Goal: Information Seeking & Learning: Learn about a topic

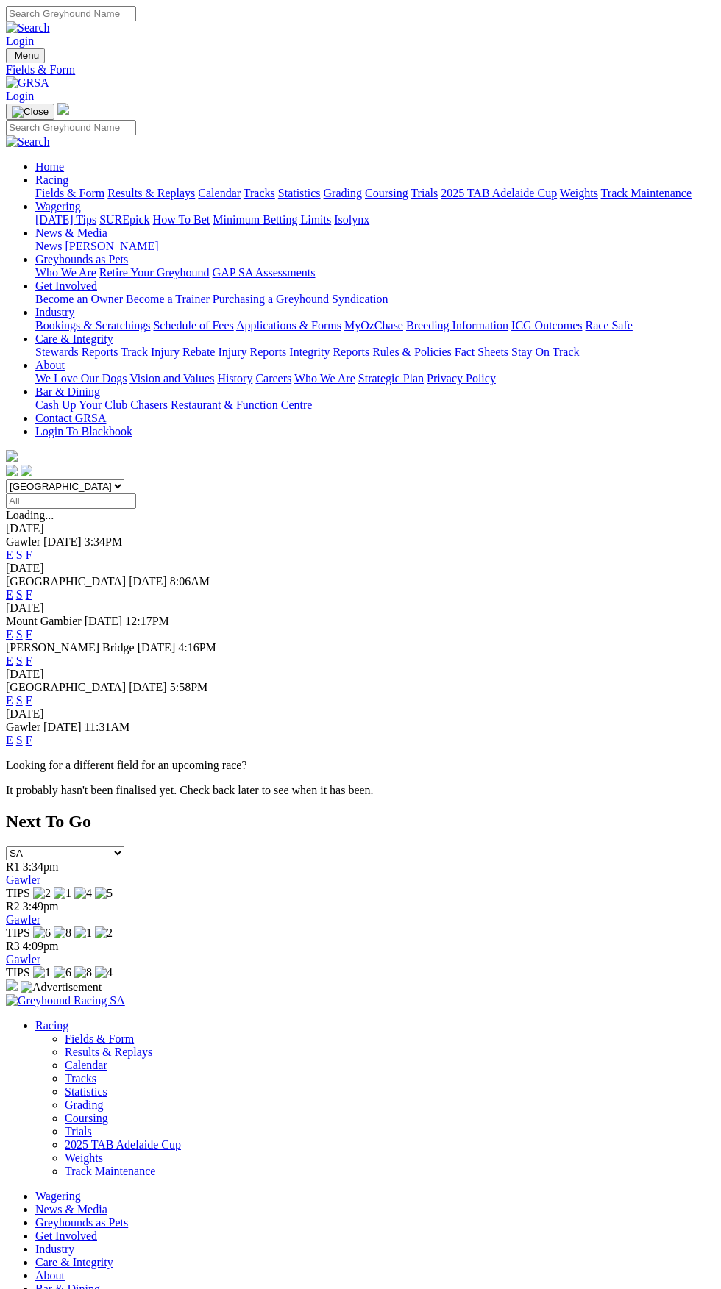
select select "VIC"
click at [6, 480] on select "[GEOGRAPHIC_DATA] [GEOGRAPHIC_DATA] [GEOGRAPHIC_DATA] [GEOGRAPHIC_DATA] [GEOGRA…" at bounding box center [65, 487] width 118 height 14
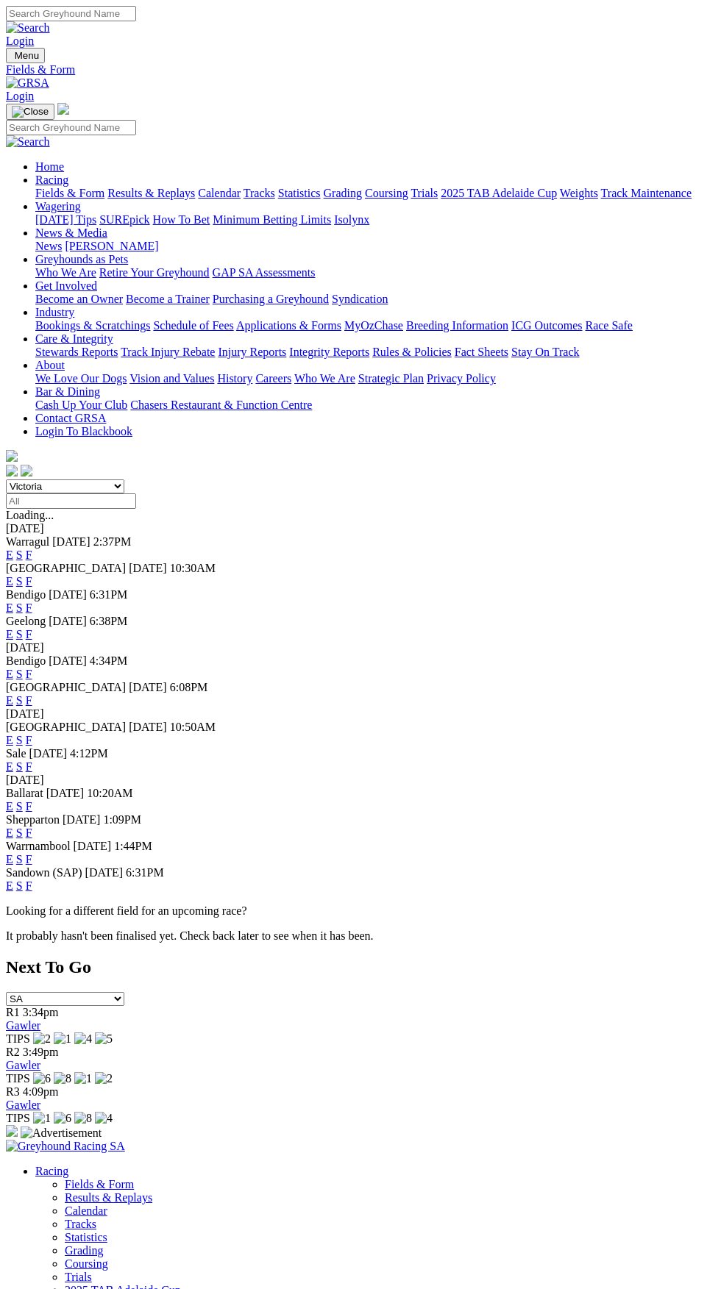
click at [32, 575] on link "F" at bounding box center [29, 581] width 7 height 13
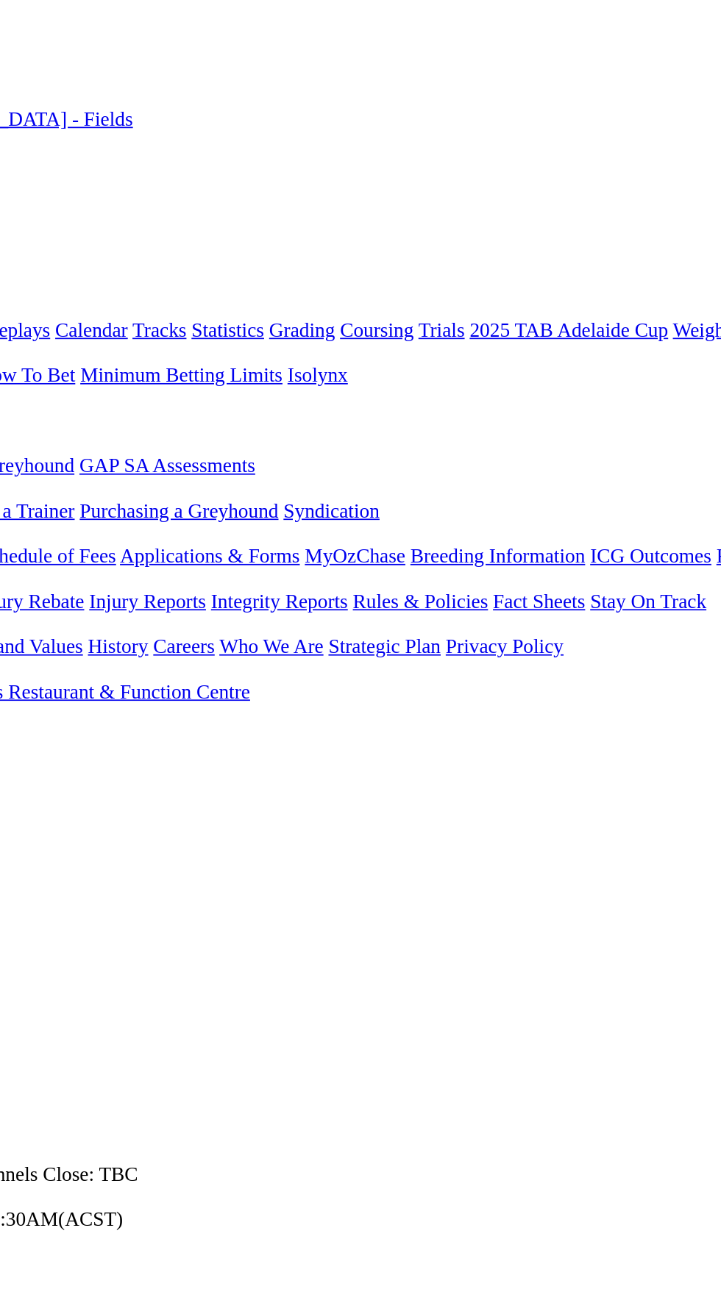
click at [20, 588] on span "R6" at bounding box center [13, 594] width 14 height 13
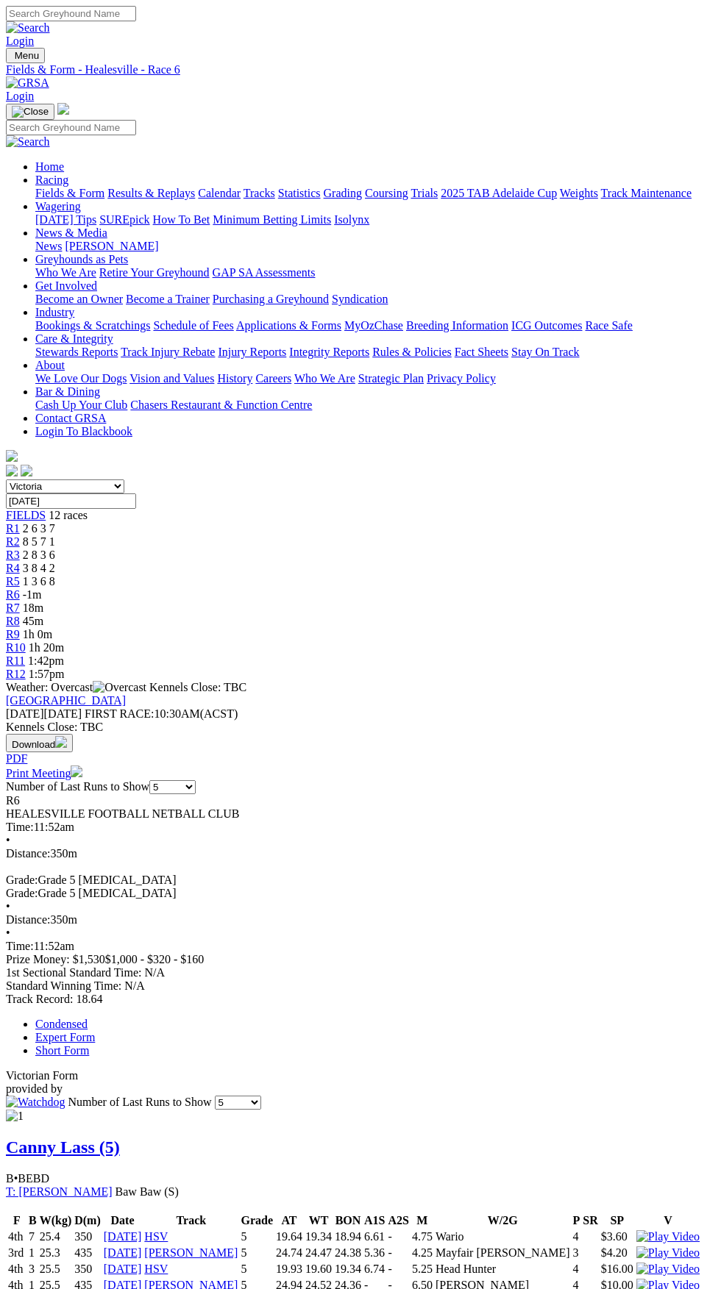
select select "10"
click at [261, 1096] on select "5 10 20 Career" at bounding box center [238, 1103] width 46 height 14
click at [95, 1031] on link "Expert Form" at bounding box center [65, 1037] width 60 height 13
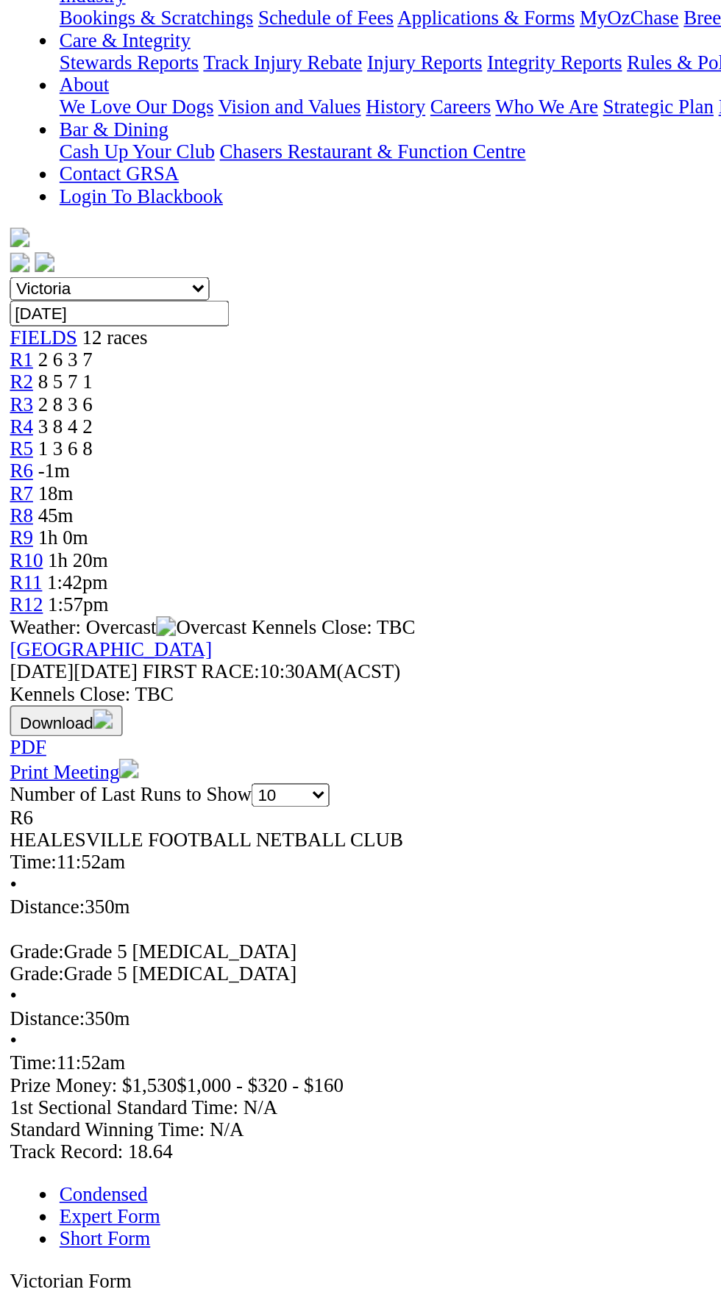
scroll to position [313, 0]
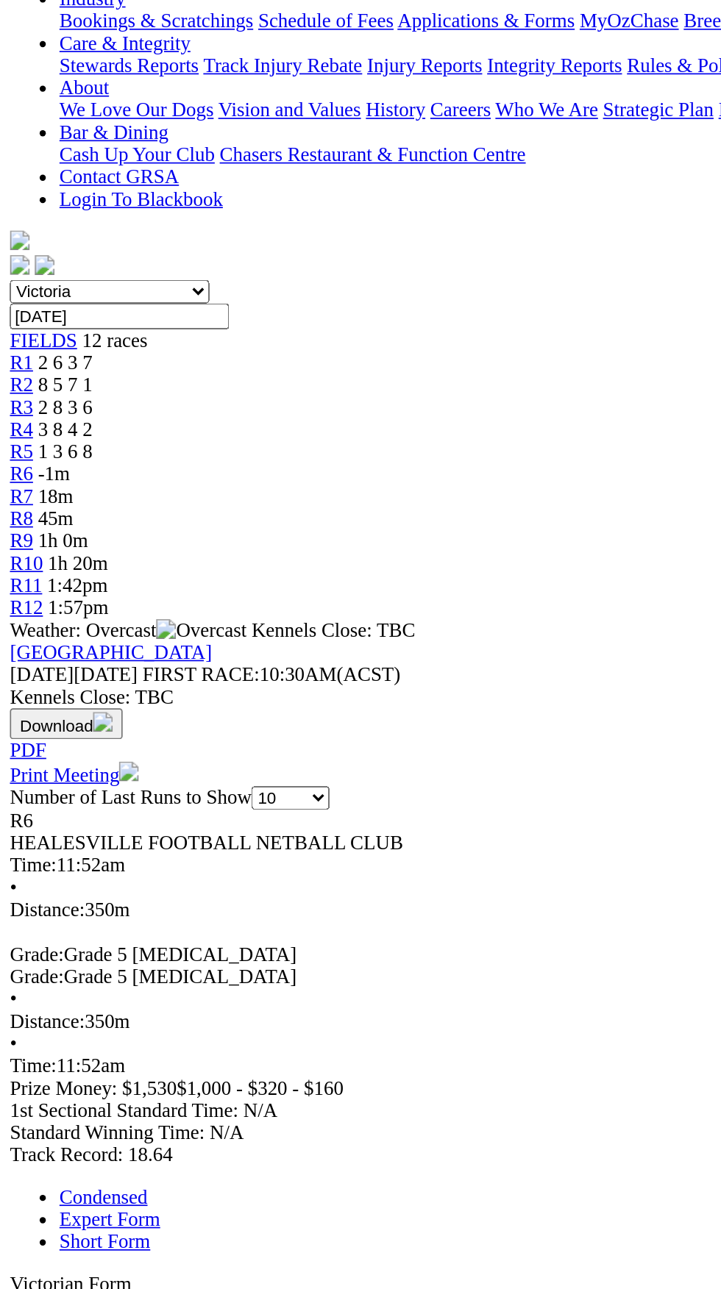
click at [89, 731] on link "Short Form" at bounding box center [62, 737] width 54 height 13
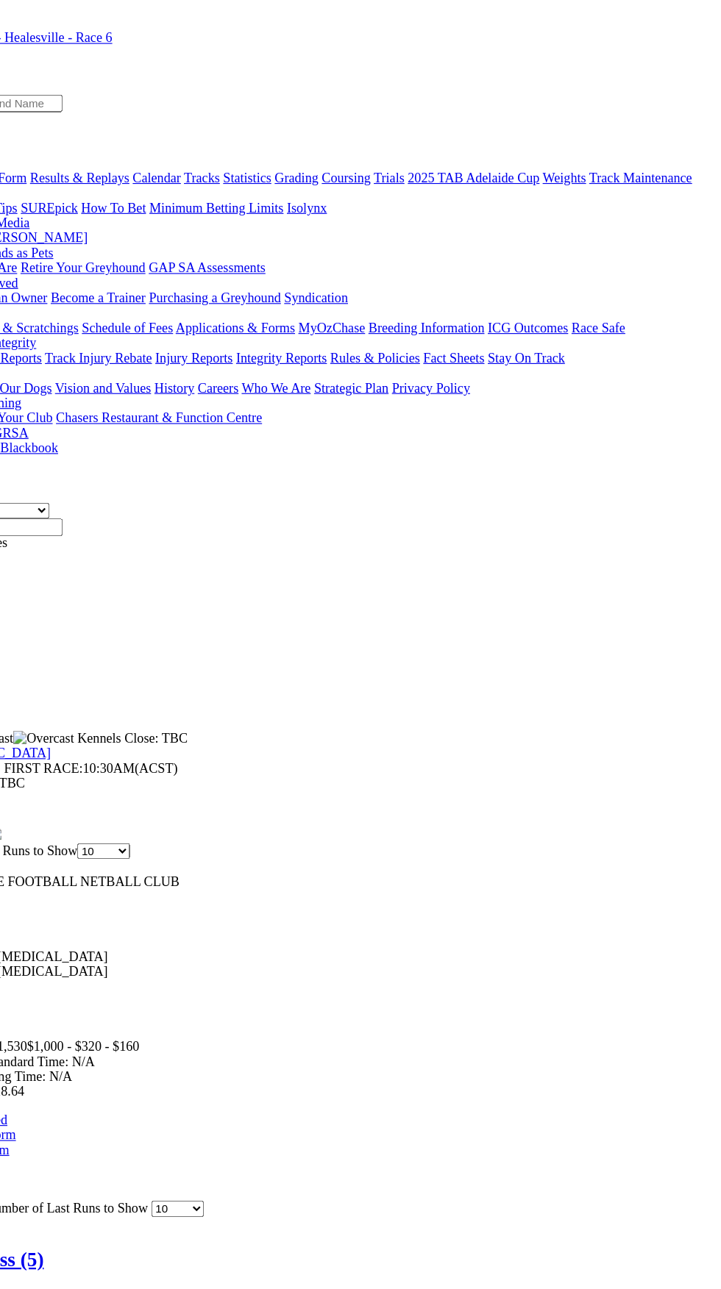
scroll to position [0, 0]
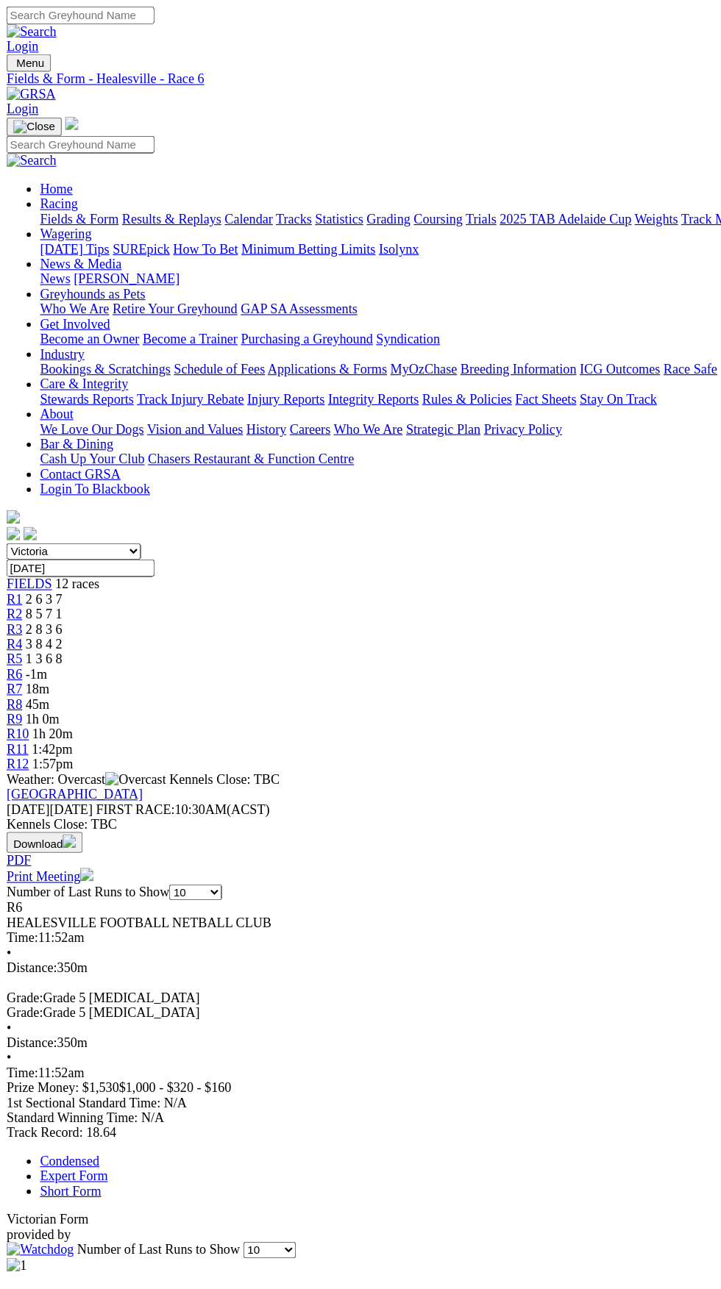
click at [95, 1031] on link "Expert Form" at bounding box center [65, 1037] width 60 height 13
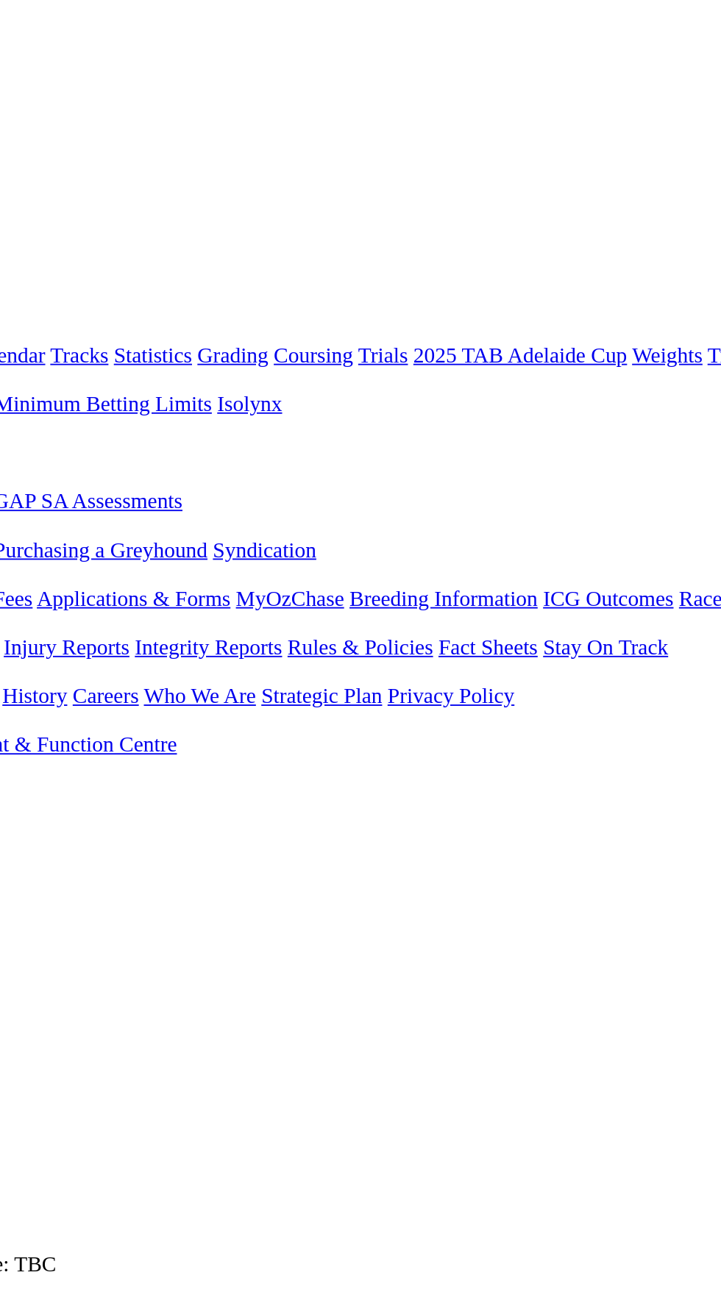
click at [26, 641] on span "R10" at bounding box center [16, 647] width 20 height 13
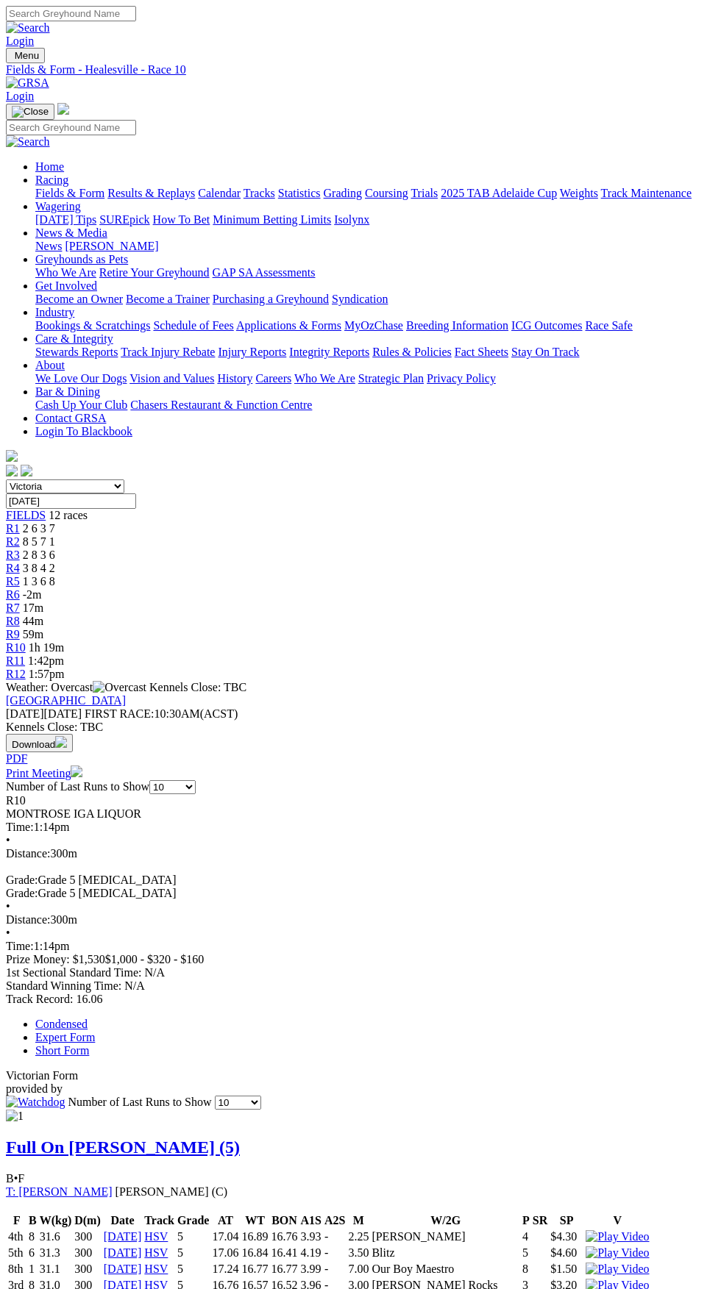
click at [95, 1031] on link "Expert Form" at bounding box center [65, 1037] width 60 height 13
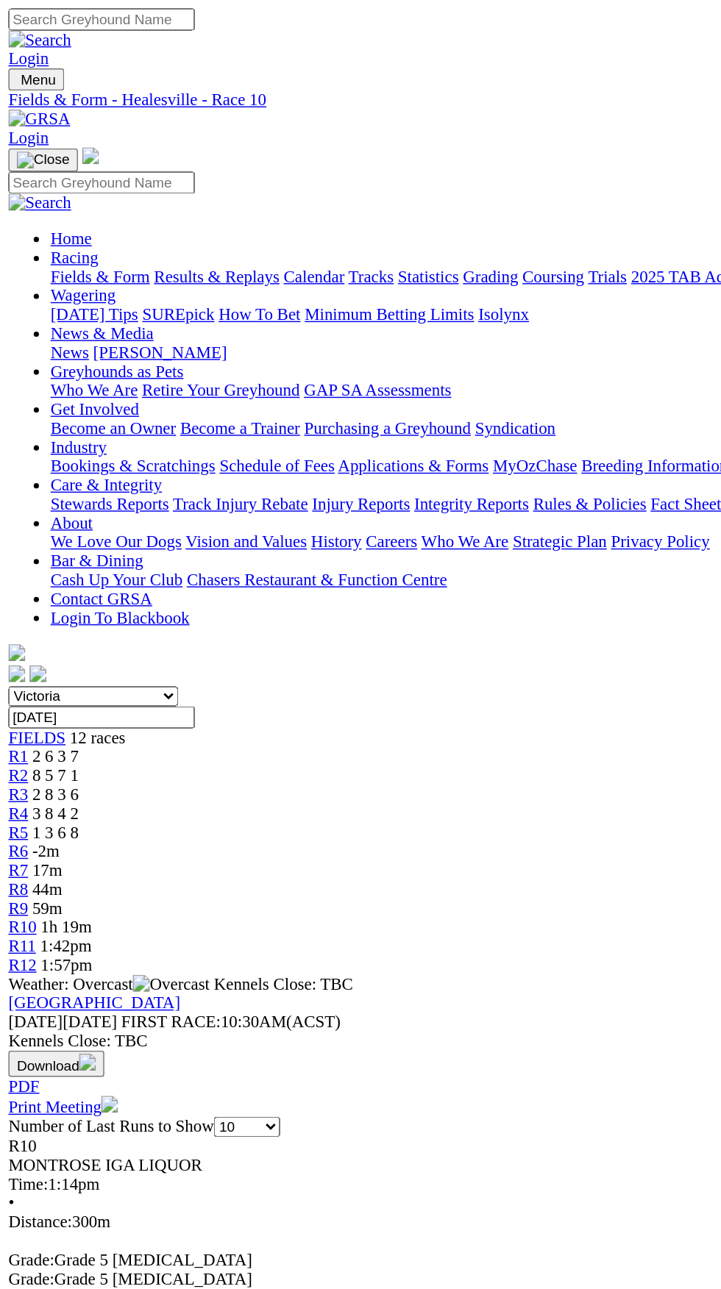
click at [95, 1031] on link "Expert Form" at bounding box center [65, 1037] width 60 height 13
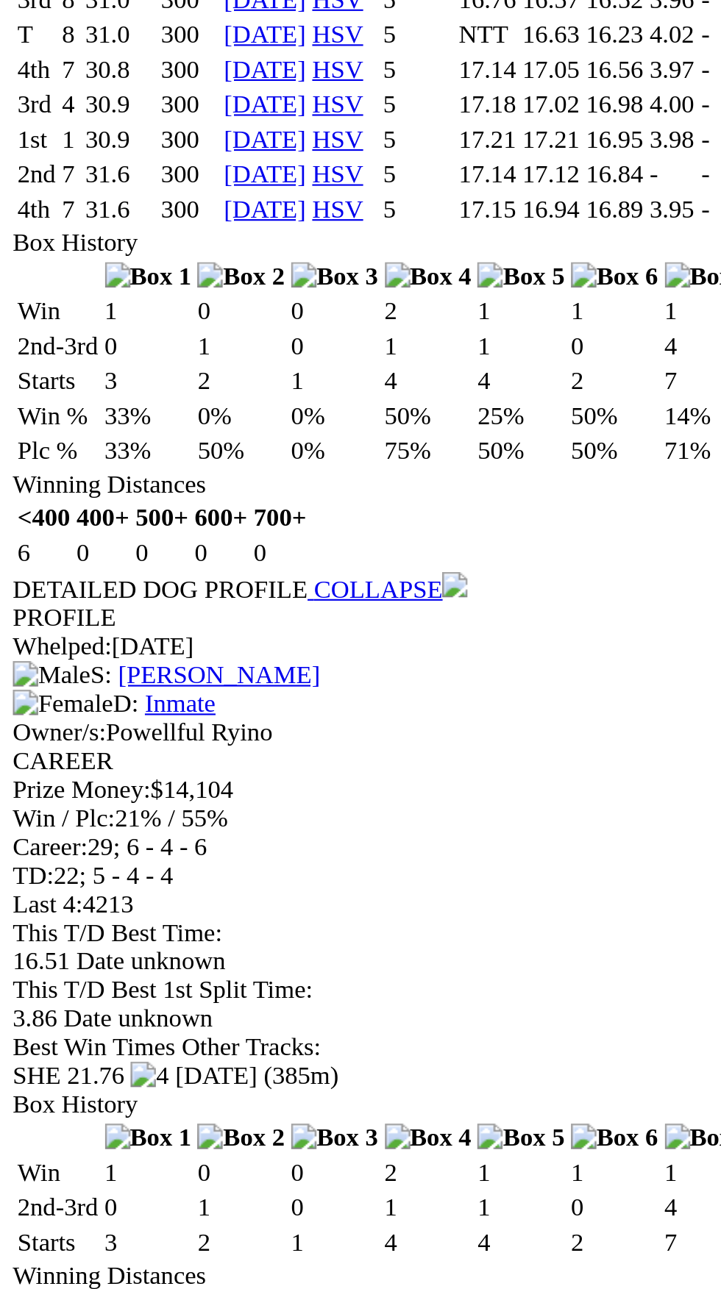
scroll to position [1285, 0]
